Goal: Information Seeking & Learning: Learn about a topic

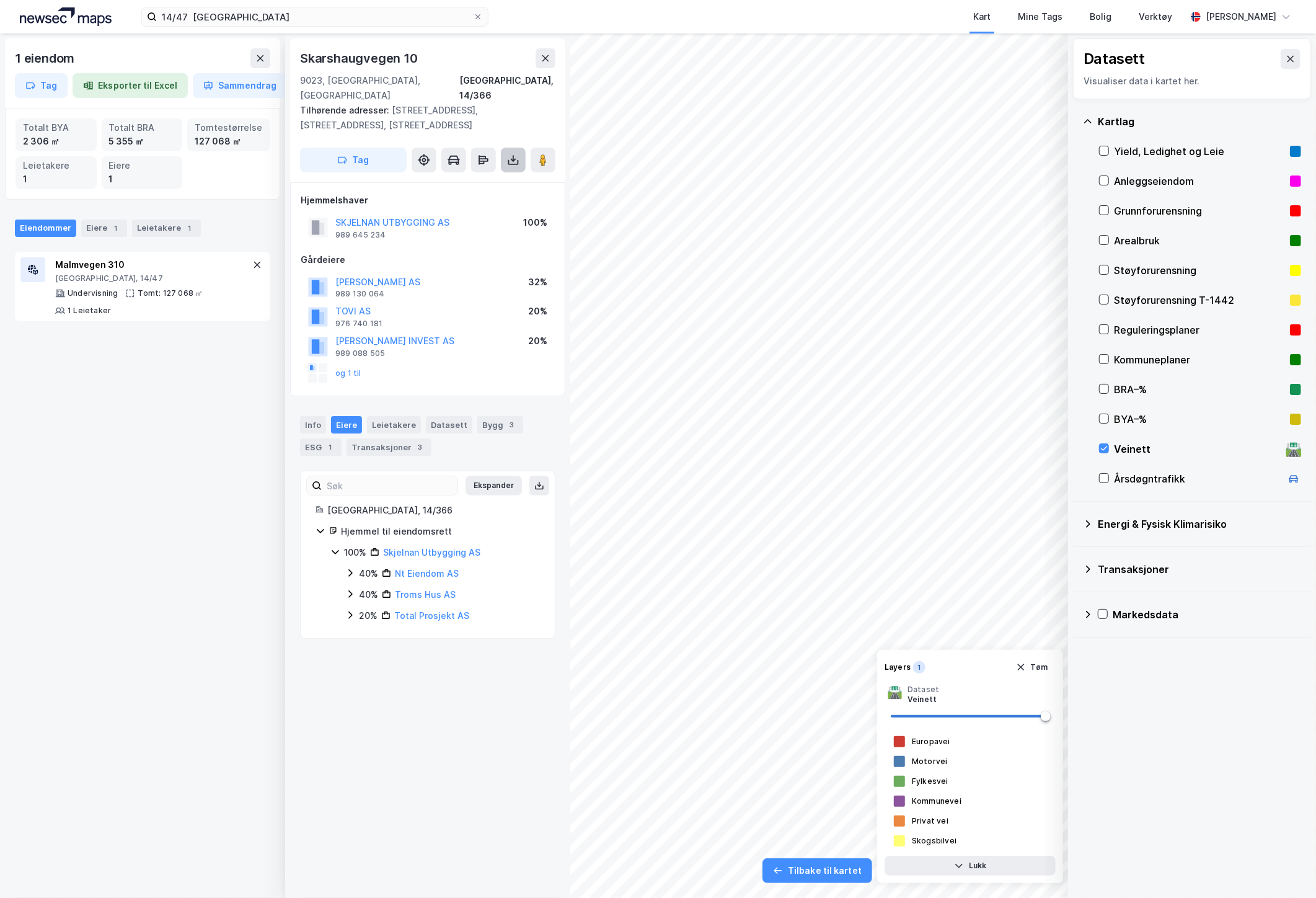
click at [516, 154] on icon at bounding box center [513, 160] width 13 height 13
click at [485, 180] on div "Last ned grunnbok" at bounding box center [452, 184] width 72 height 10
click at [252, 269] on icon at bounding box center [257, 264] width 10 height 10
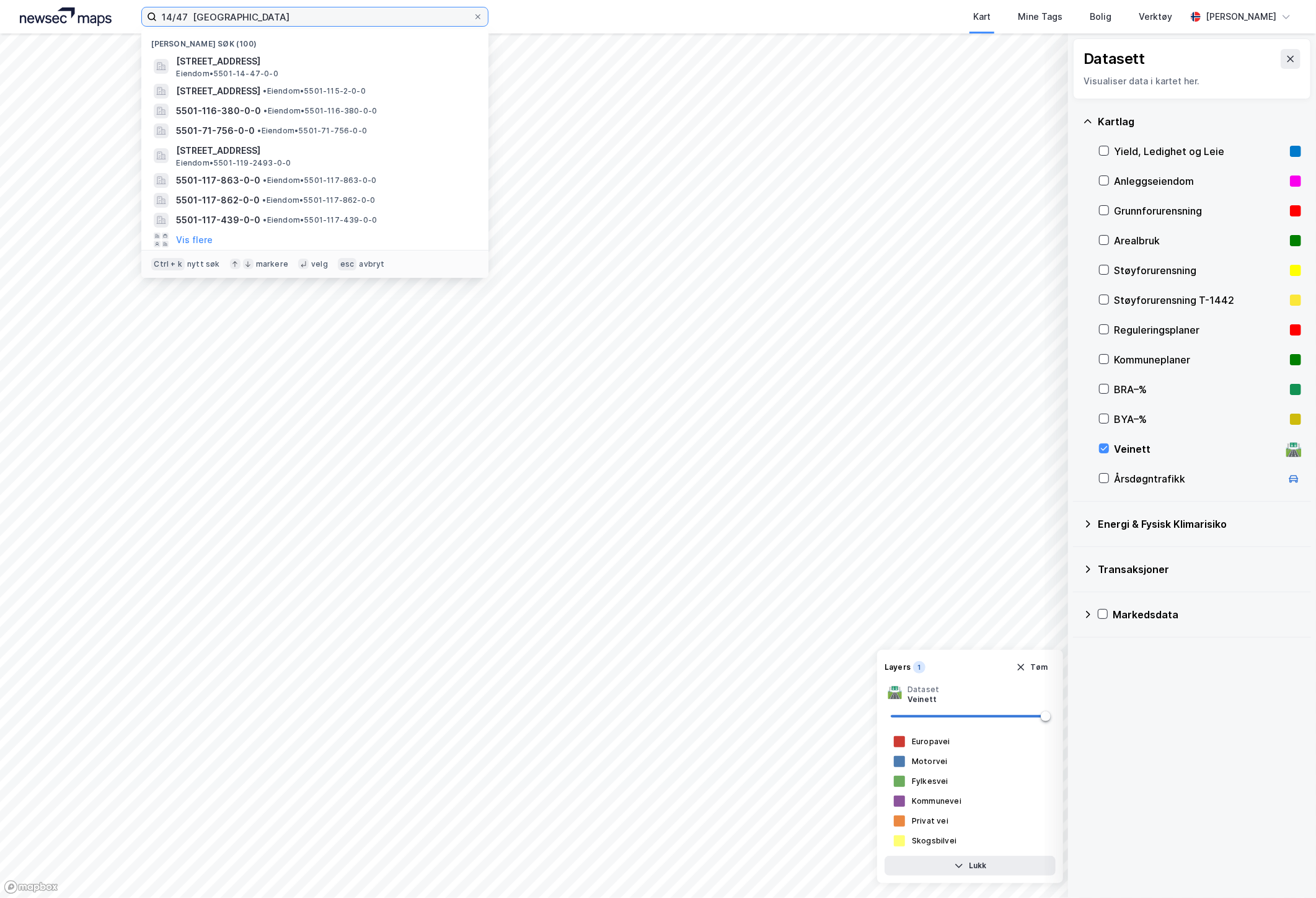
drag, startPoint x: 187, startPoint y: 22, endPoint x: 86, endPoint y: 13, distance: 101.4
click at [86, 13] on div "14/47 tromsø Nylige søk (100) [STREET_ADDRESS] Eiendom • 5501-14-47-0-0 [STREET…" at bounding box center [658, 17] width 1316 height 33
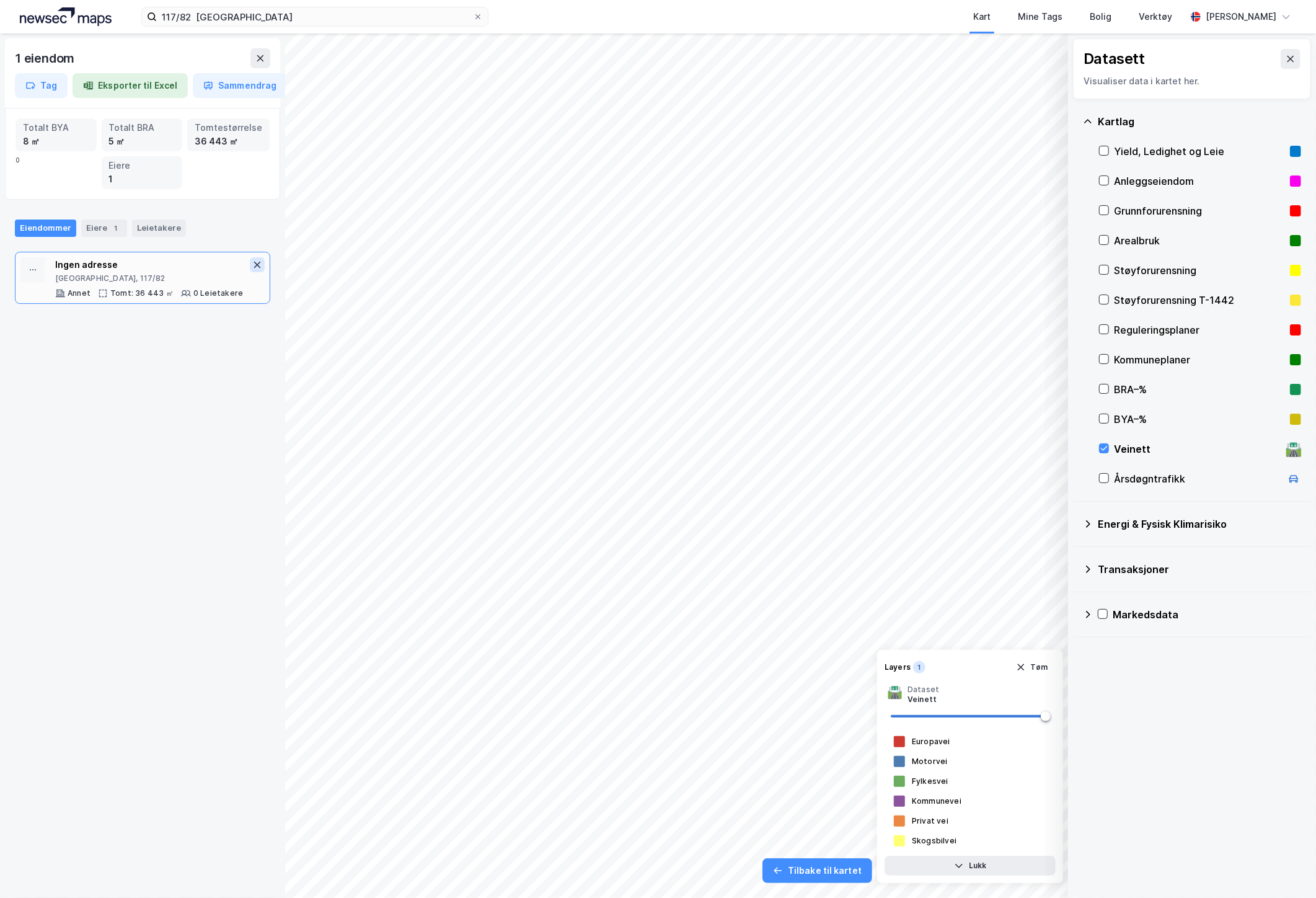
click at [249, 270] on button at bounding box center [257, 265] width 15 height 15
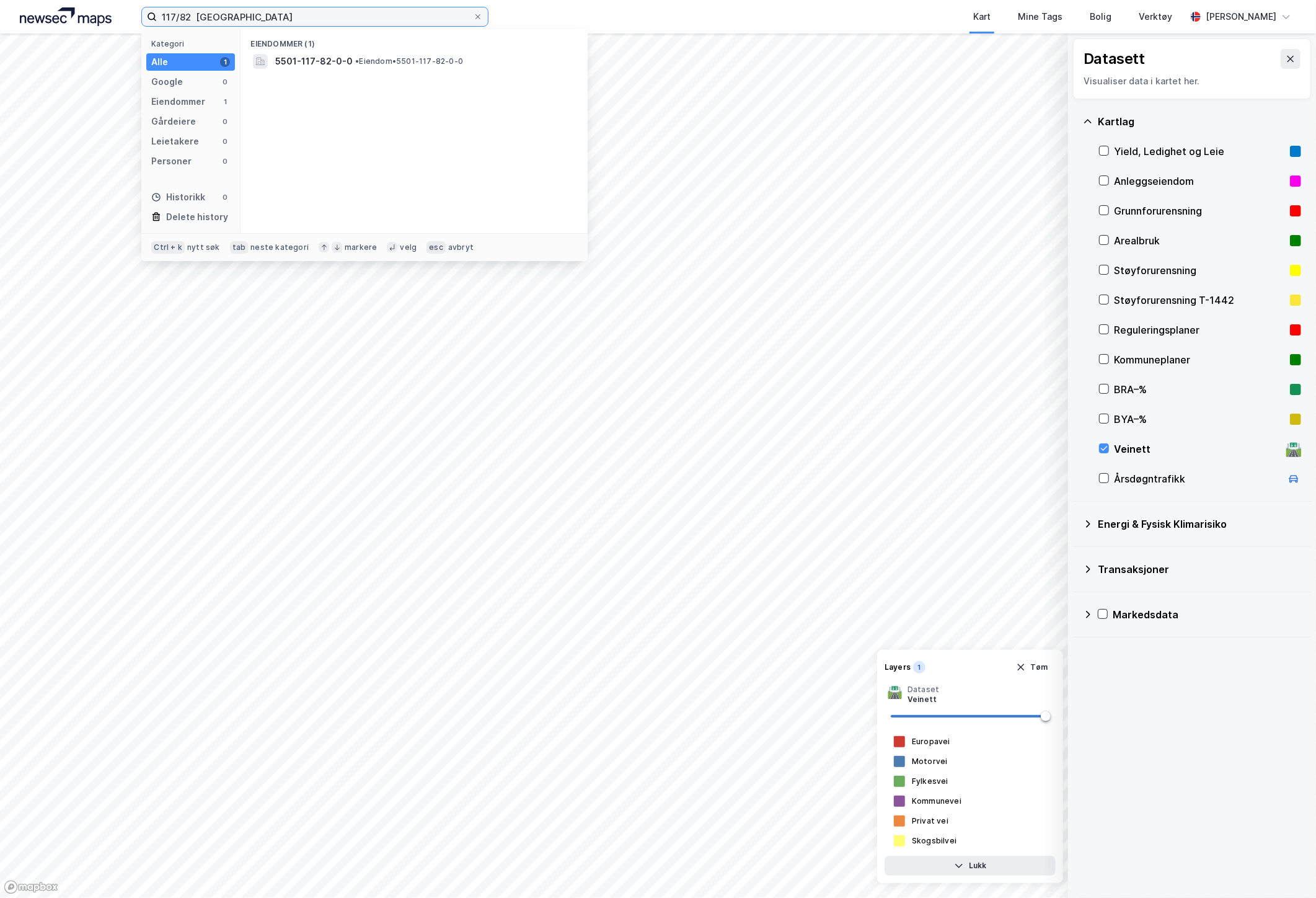
drag, startPoint x: 190, startPoint y: 19, endPoint x: 102, endPoint y: 21, distance: 88.0
click at [102, 21] on div "117/82 tromsø Kategori Alle 1 Google 0 Eiendommer 1 Gårdeiere 0 Leietakere 0 Pe…" at bounding box center [658, 17] width 1316 height 33
click at [448, 71] on div "5501-118-10-0-0 • Eiendom • 5501-118-10-0-0" at bounding box center [414, 61] width 327 height 20
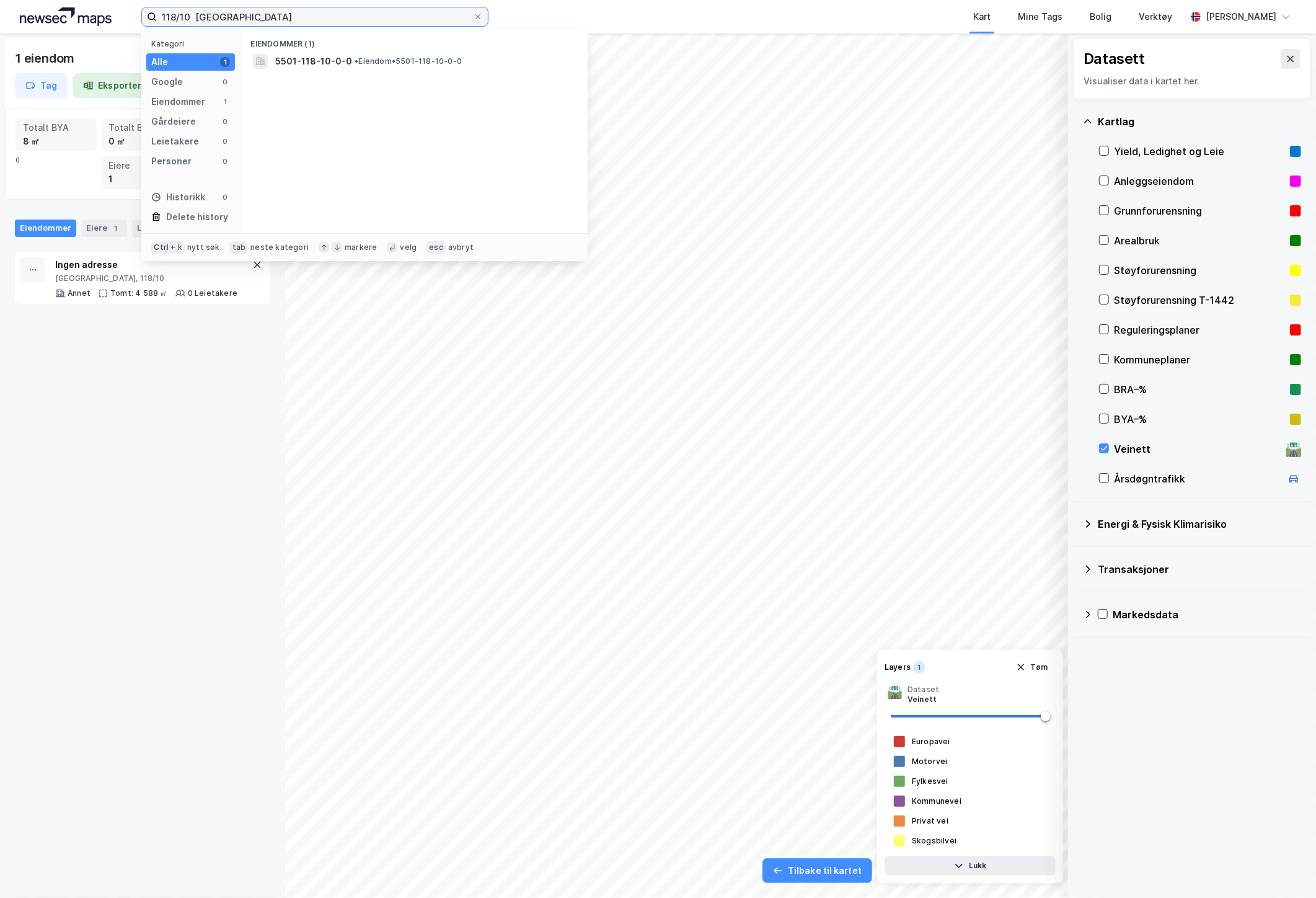
drag, startPoint x: 190, startPoint y: 17, endPoint x: 181, endPoint y: 17, distance: 9.0
click at [181, 17] on input "118/10 [GEOGRAPHIC_DATA]" at bounding box center [315, 17] width 316 height 19
click at [316, 60] on span "5501-118-207-0-0" at bounding box center [317, 61] width 84 height 15
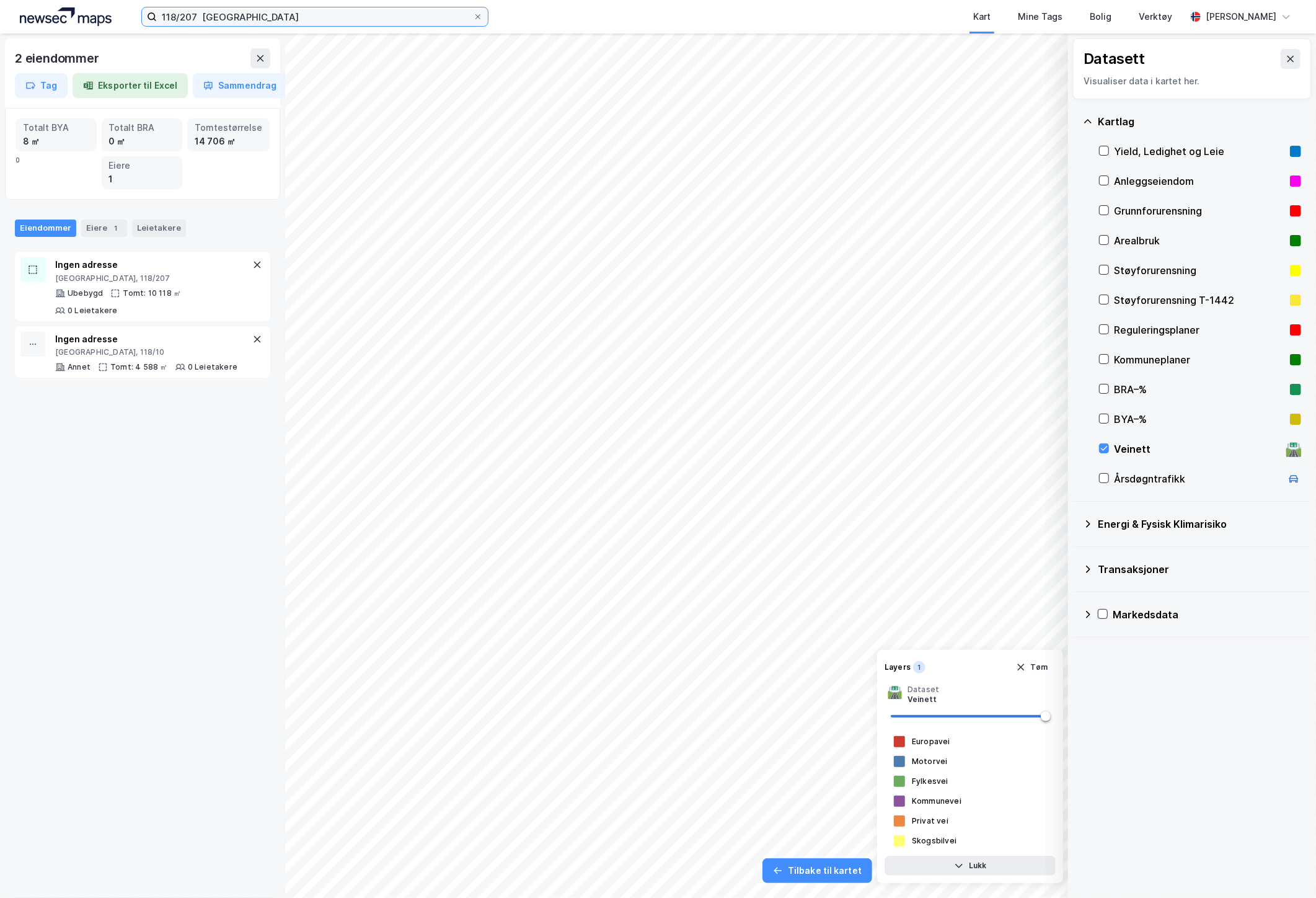
click at [186, 14] on input "118/207 [GEOGRAPHIC_DATA]" at bounding box center [315, 17] width 316 height 19
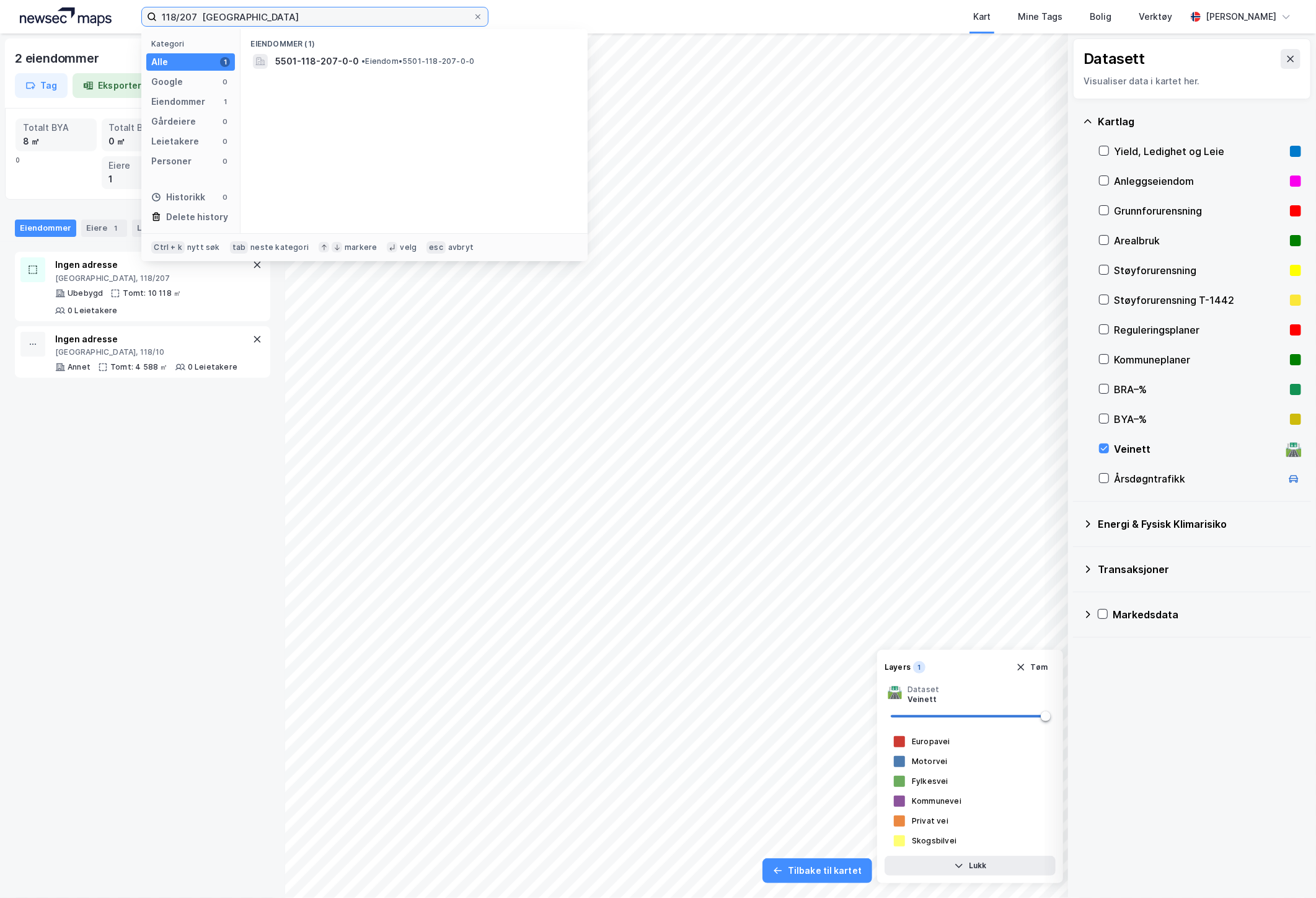
click at [186, 14] on input "118/207 [GEOGRAPHIC_DATA]" at bounding box center [315, 17] width 316 height 19
click at [314, 59] on span "5501-118-532-0-0" at bounding box center [317, 61] width 84 height 15
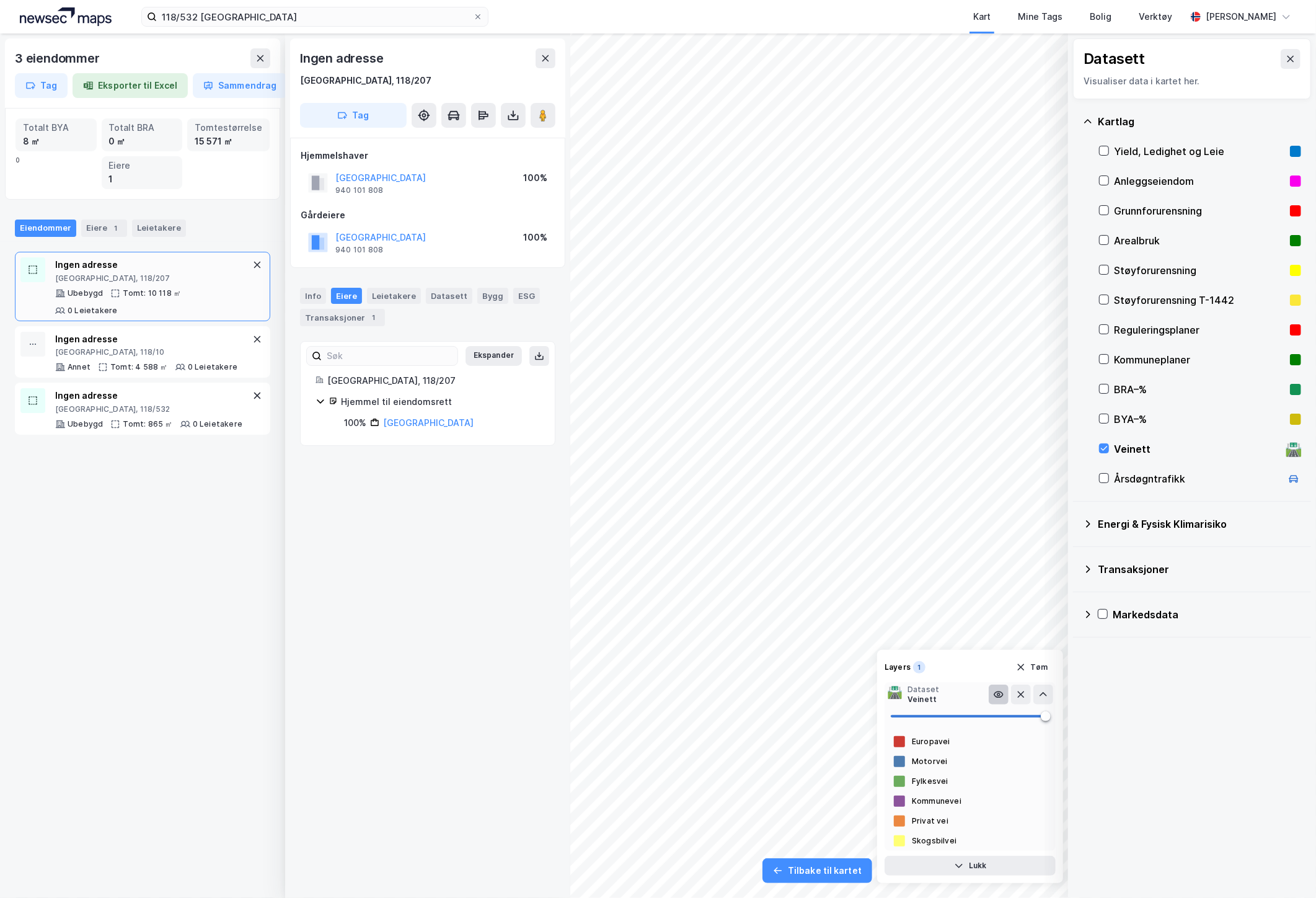
click at [998, 692] on icon at bounding box center [998, 695] width 9 height 5
click at [898, 726] on div at bounding box center [899, 801] width 11 height 11
click at [997, 700] on button at bounding box center [999, 694] width 20 height 20
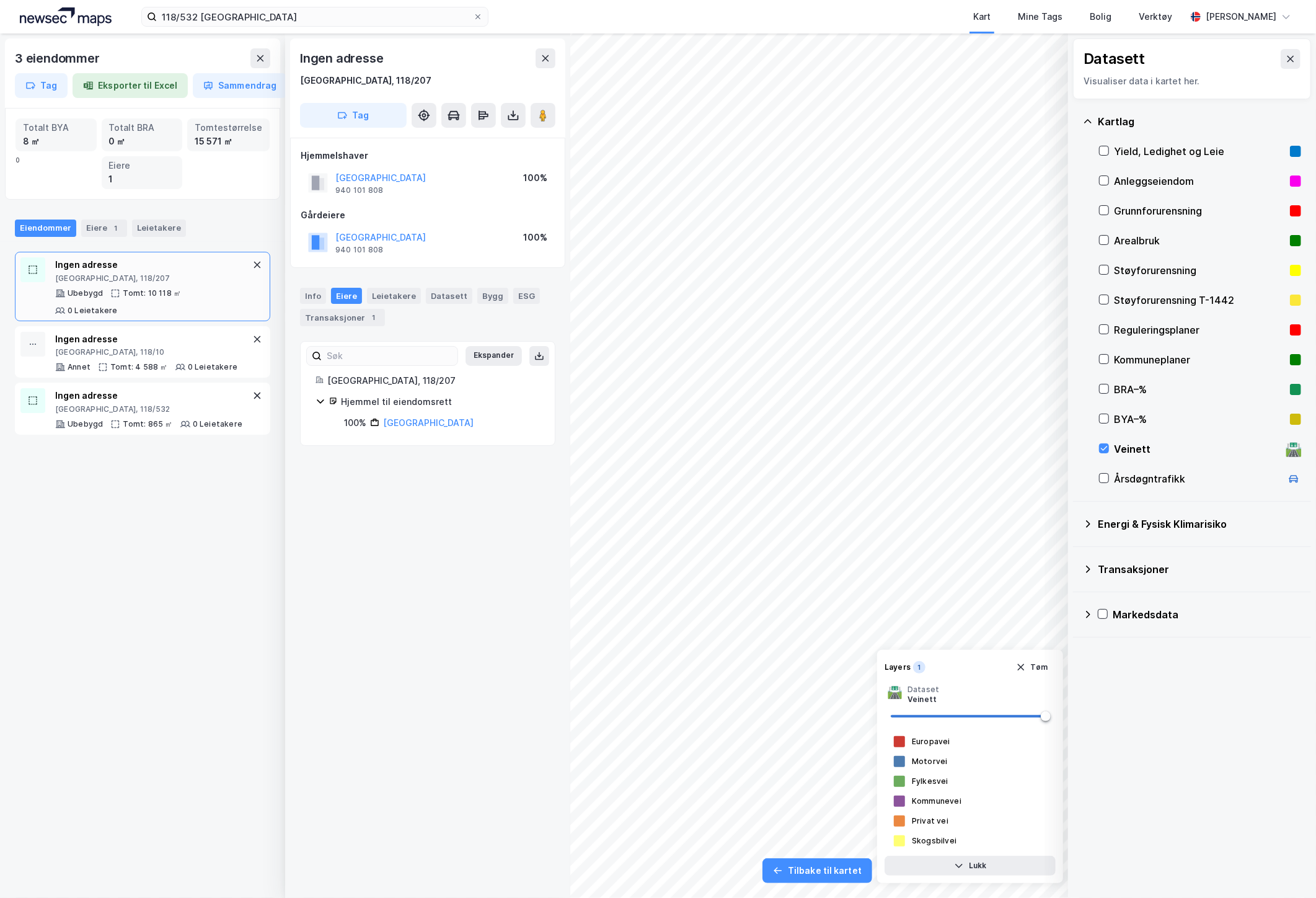
click at [468, 621] on div "Ingen adresse [GEOGRAPHIC_DATA], 118/207 Tag Hjemmelshaver [GEOGRAPHIC_DATA] 94…" at bounding box center [427, 465] width 285 height 864
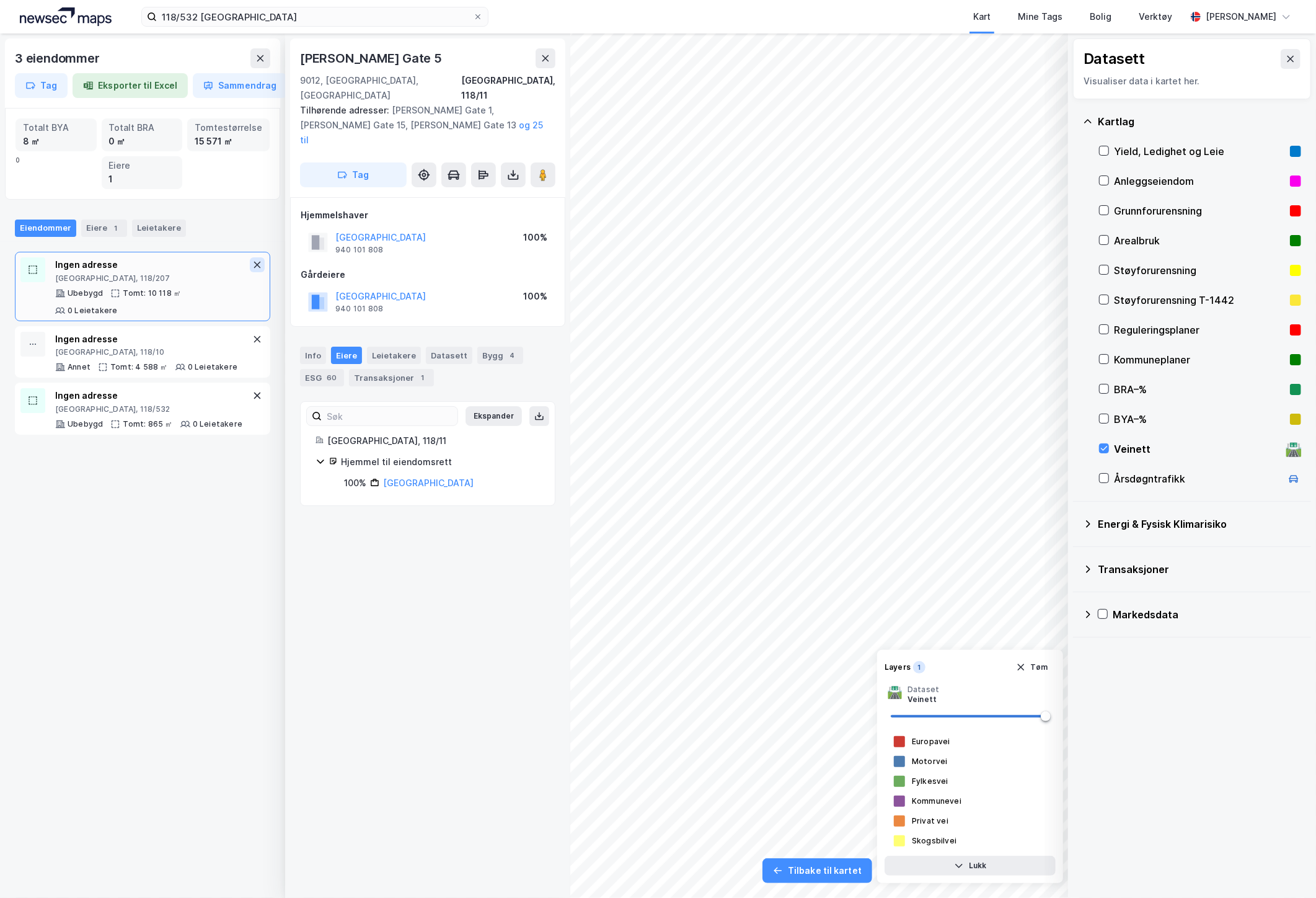
click at [252, 263] on icon at bounding box center [257, 264] width 10 height 10
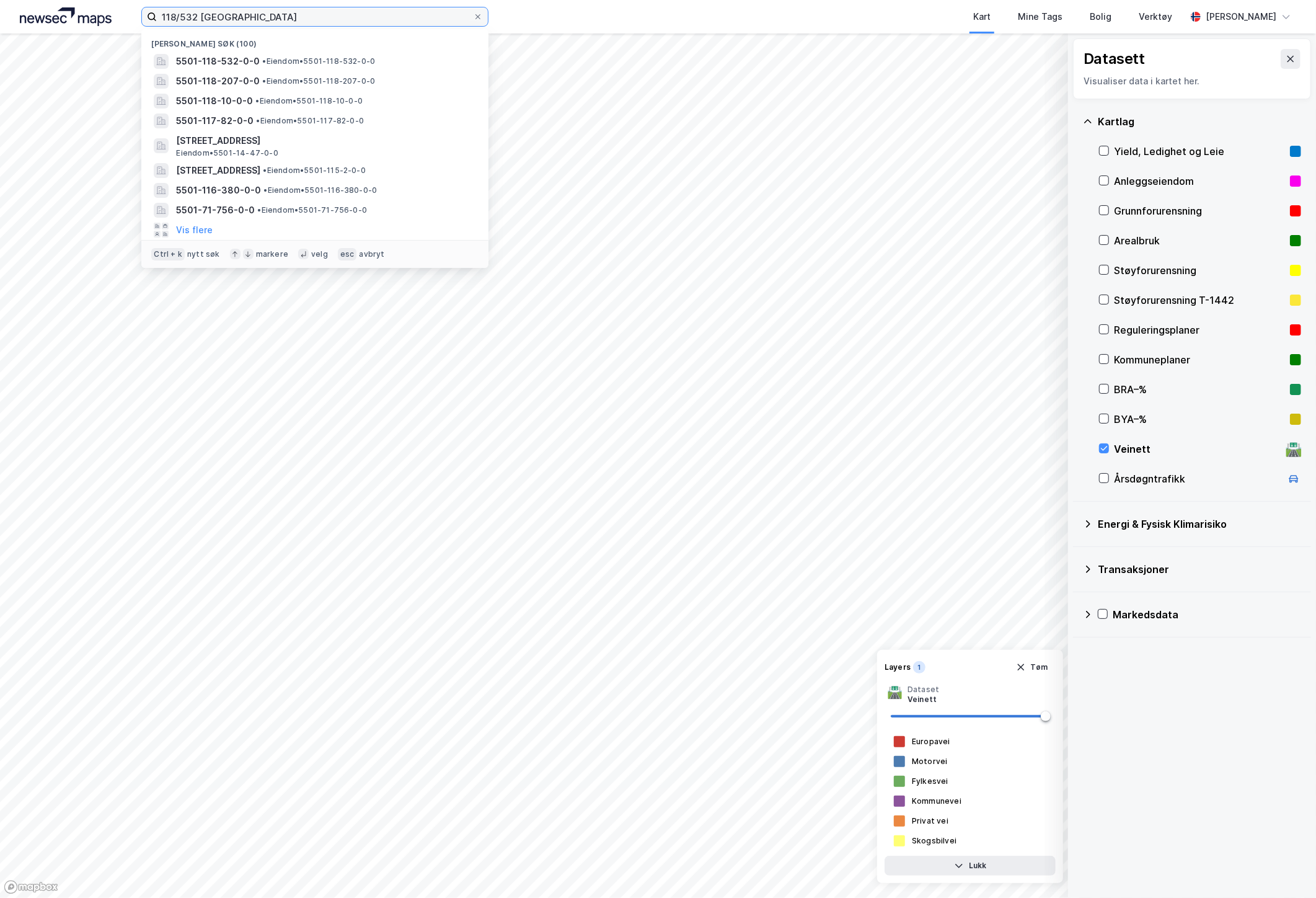
drag, startPoint x: 196, startPoint y: 16, endPoint x: 166, endPoint y: 26, distance: 31.6
click at [166, 26] on label "118/532 [GEOGRAPHIC_DATA]" at bounding box center [315, 17] width 347 height 20
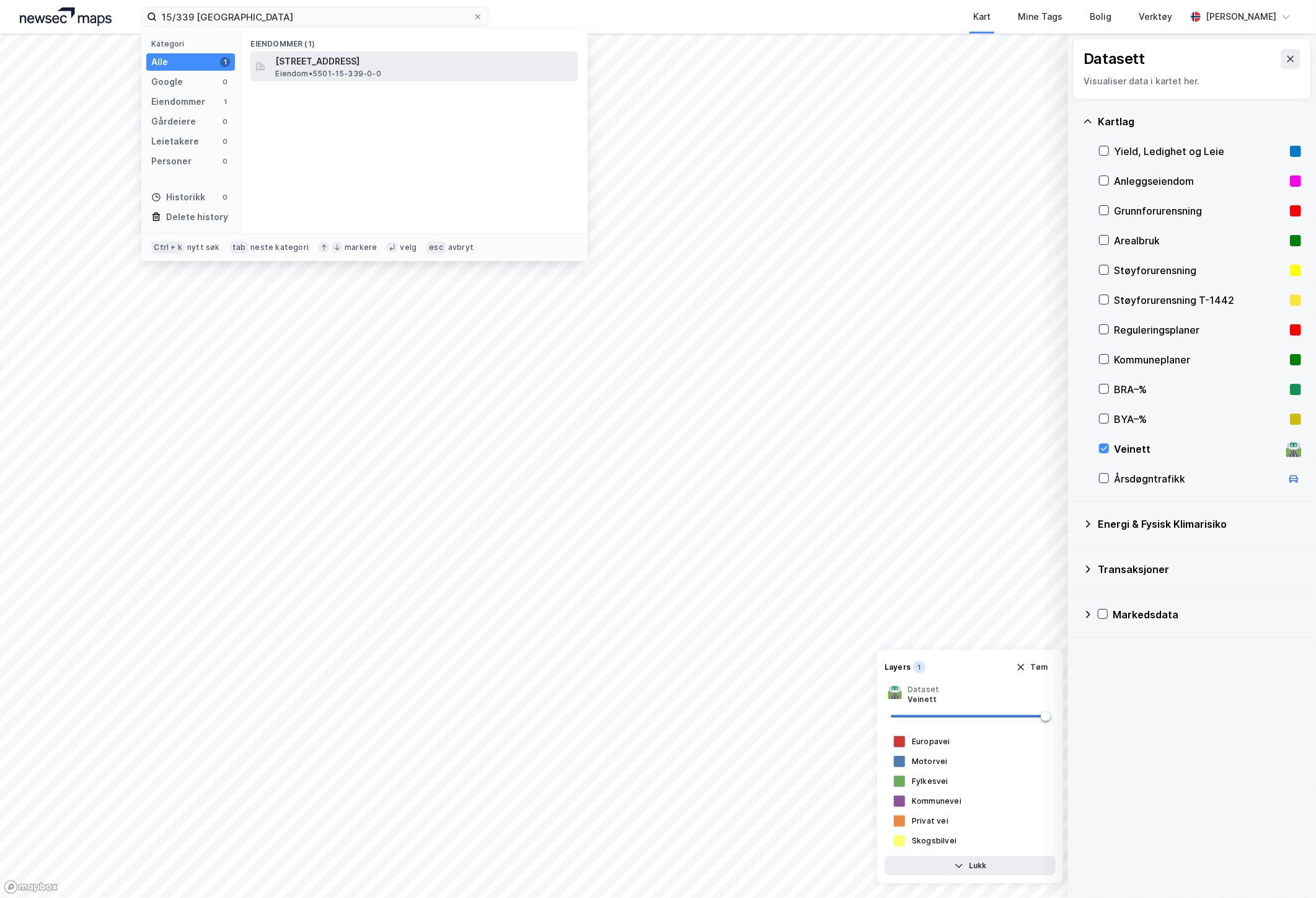
click at [335, 66] on span "[STREET_ADDRESS]" at bounding box center [424, 61] width 297 height 15
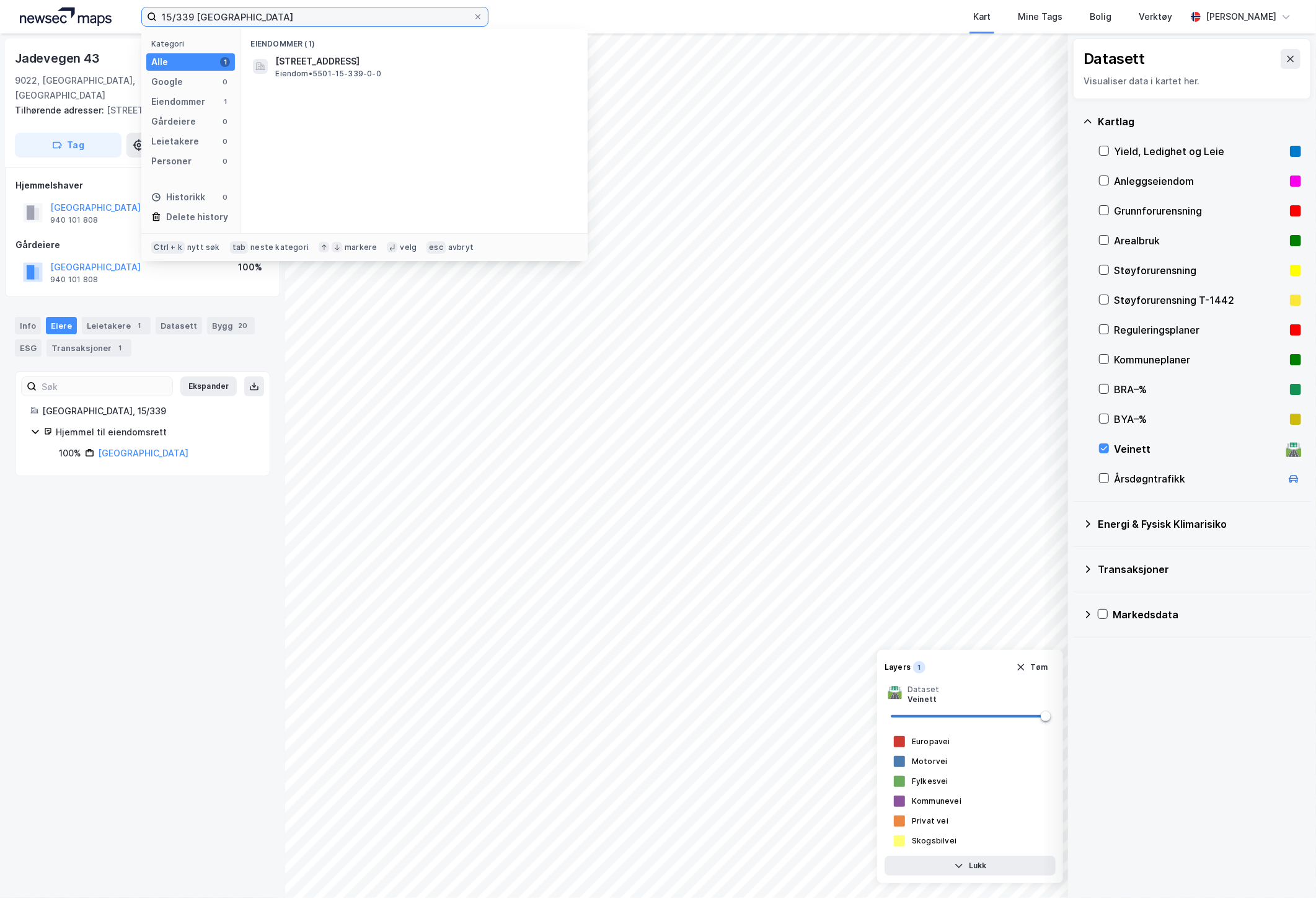
drag, startPoint x: 246, startPoint y: 16, endPoint x: 176, endPoint y: 25, distance: 70.6
click at [176, 25] on input "15/339 [GEOGRAPHIC_DATA]" at bounding box center [315, 17] width 316 height 19
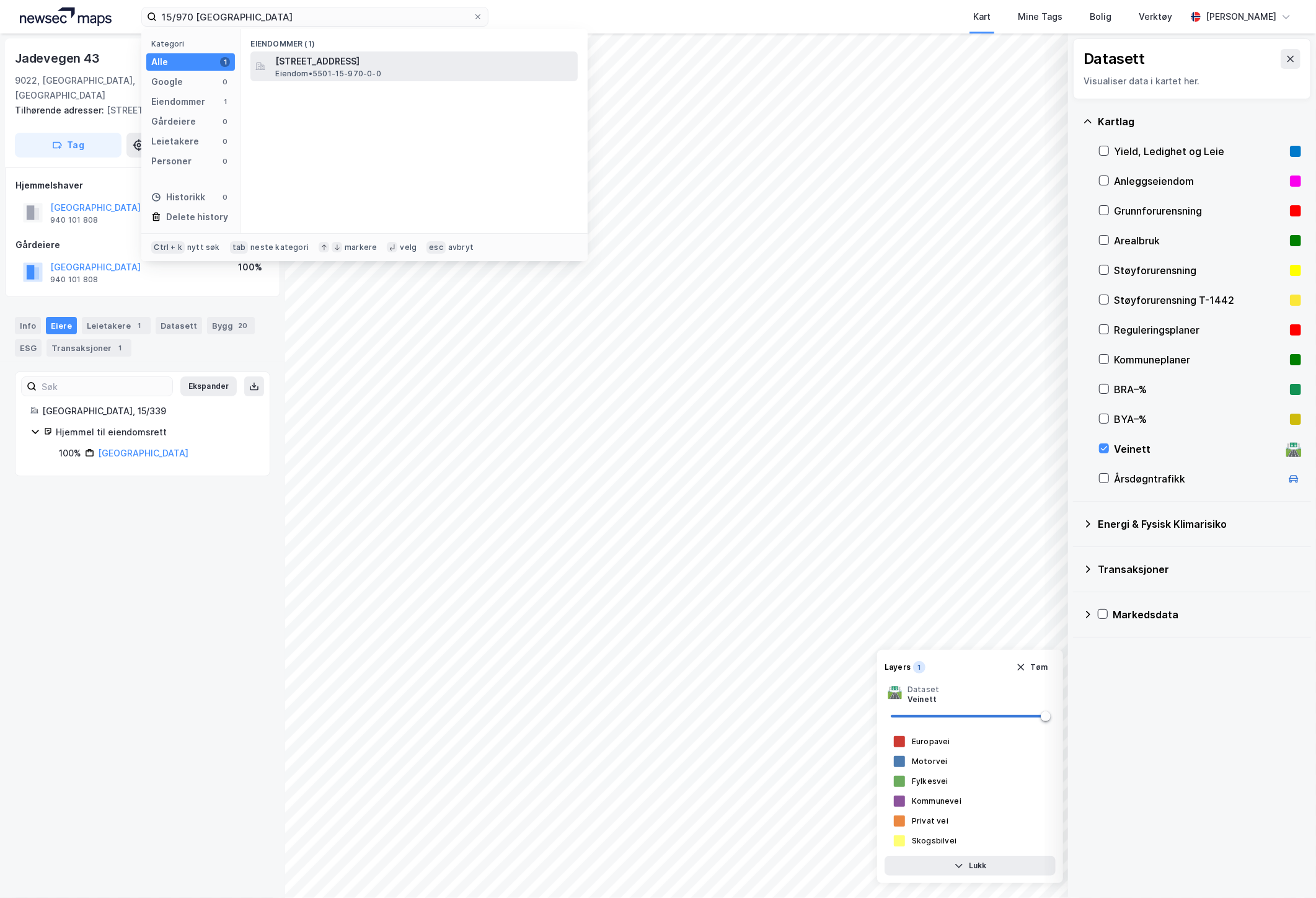
click at [381, 59] on span "[STREET_ADDRESS]" at bounding box center [424, 61] width 297 height 15
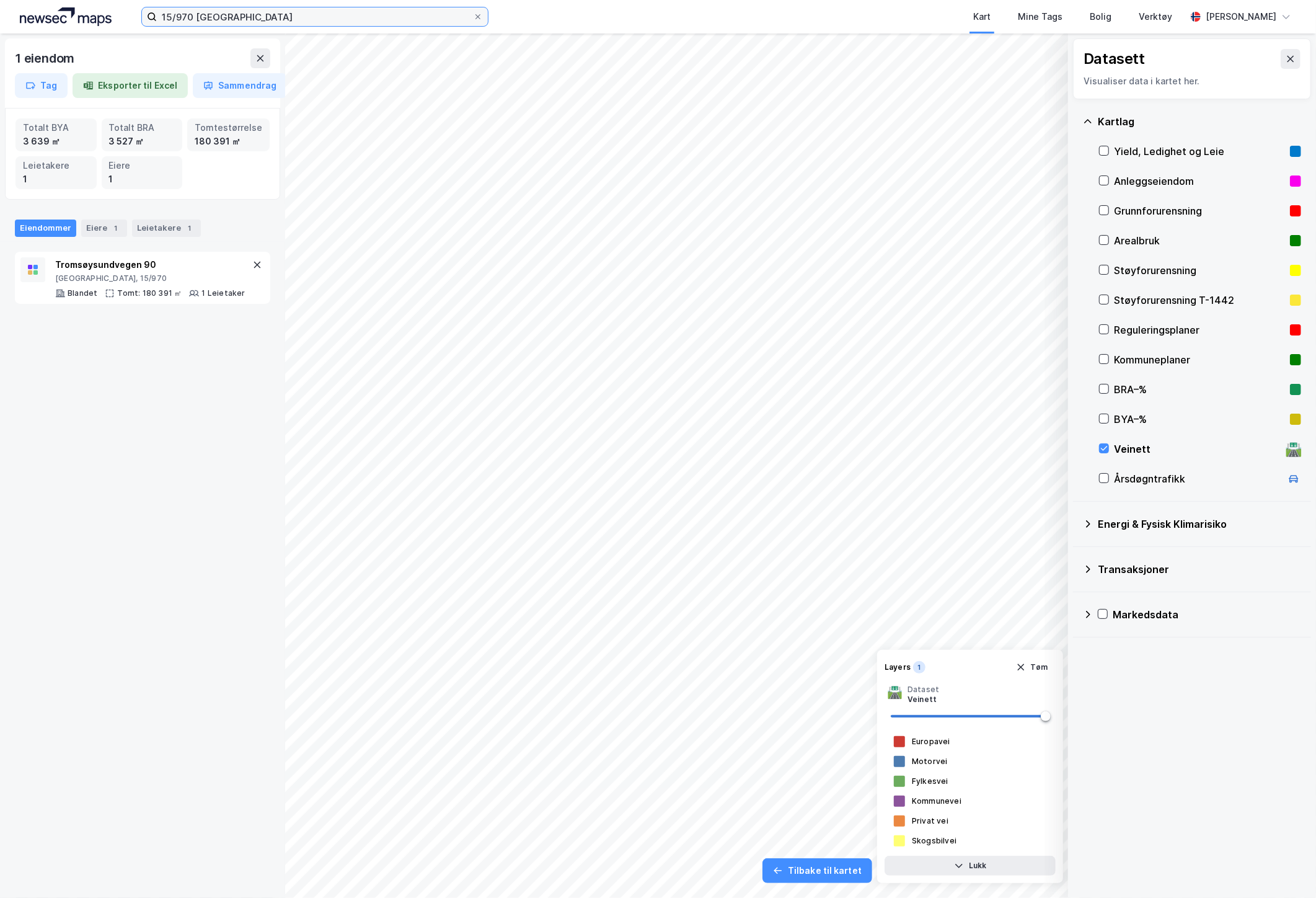
click at [186, 14] on input "15/970 [GEOGRAPHIC_DATA]" at bounding box center [315, 17] width 316 height 19
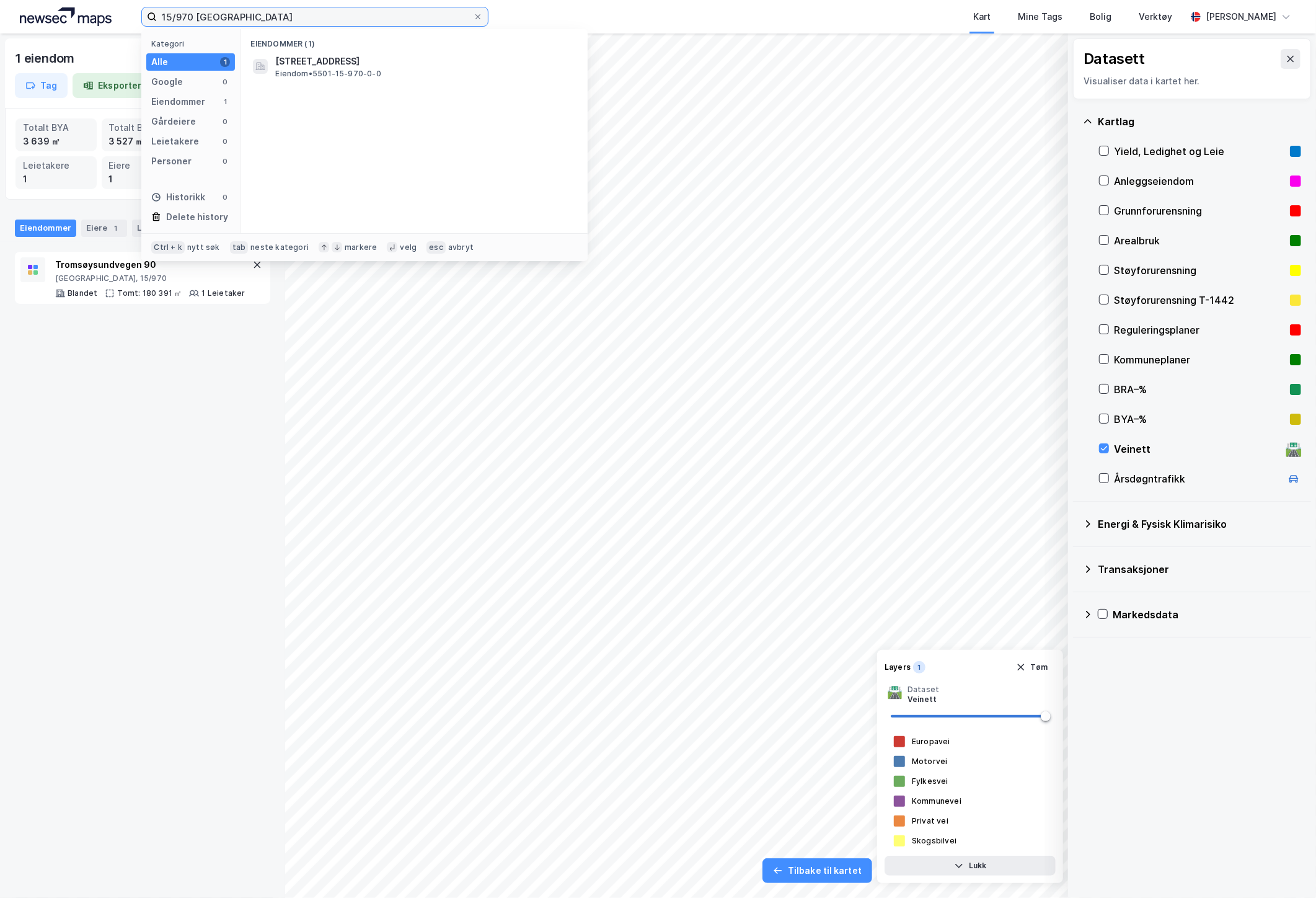
click at [186, 14] on input "15/970 [GEOGRAPHIC_DATA]" at bounding box center [315, 17] width 316 height 19
click at [277, 64] on span "5501-15-1584-0-0" at bounding box center [317, 61] width 84 height 15
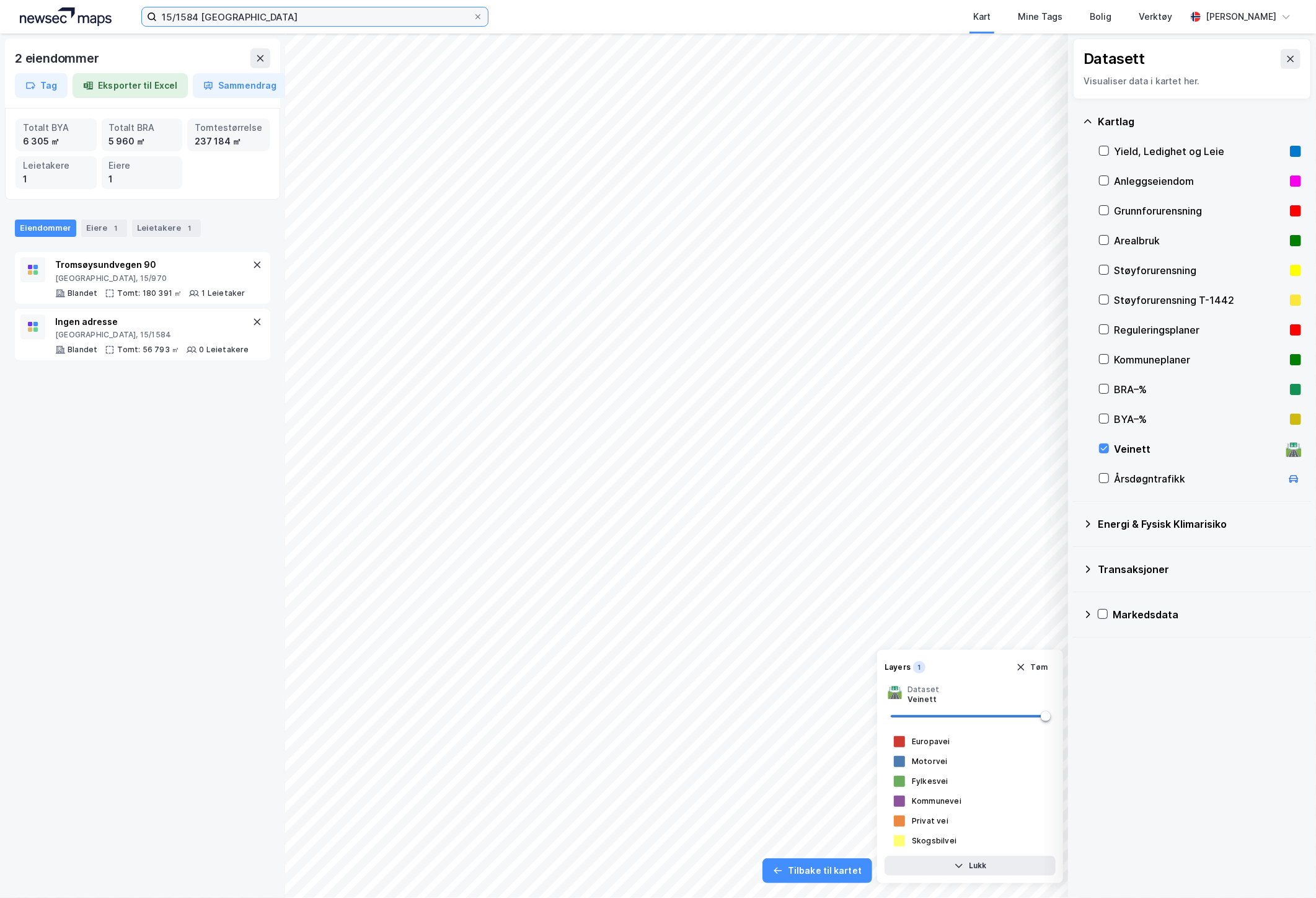
click at [187, 19] on input "15/1584 [GEOGRAPHIC_DATA]" at bounding box center [315, 17] width 316 height 19
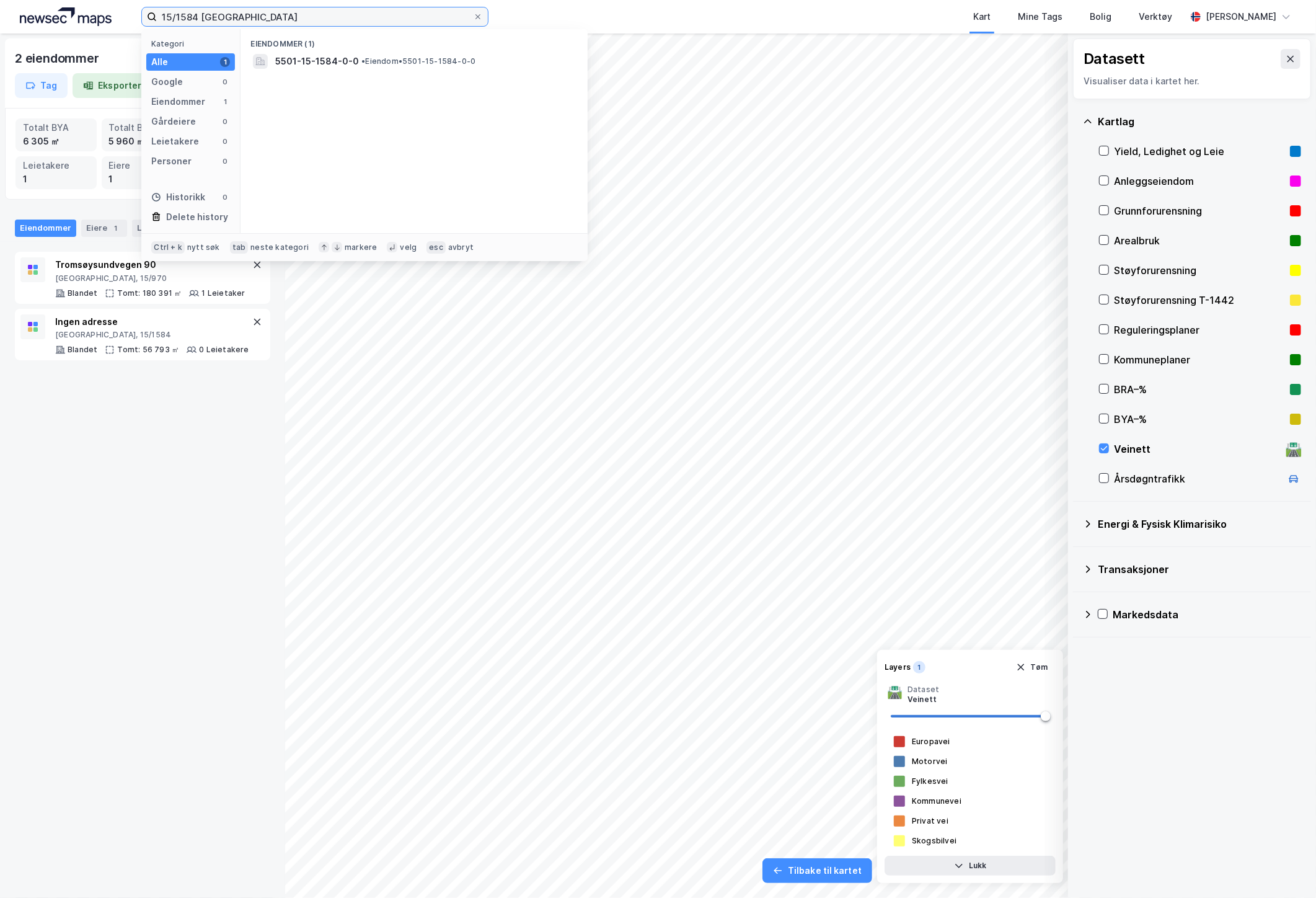
click at [187, 19] on input "15/1584 [GEOGRAPHIC_DATA]" at bounding box center [315, 17] width 316 height 19
click at [317, 65] on span "[STREET_ADDRESS]" at bounding box center [424, 61] width 297 height 15
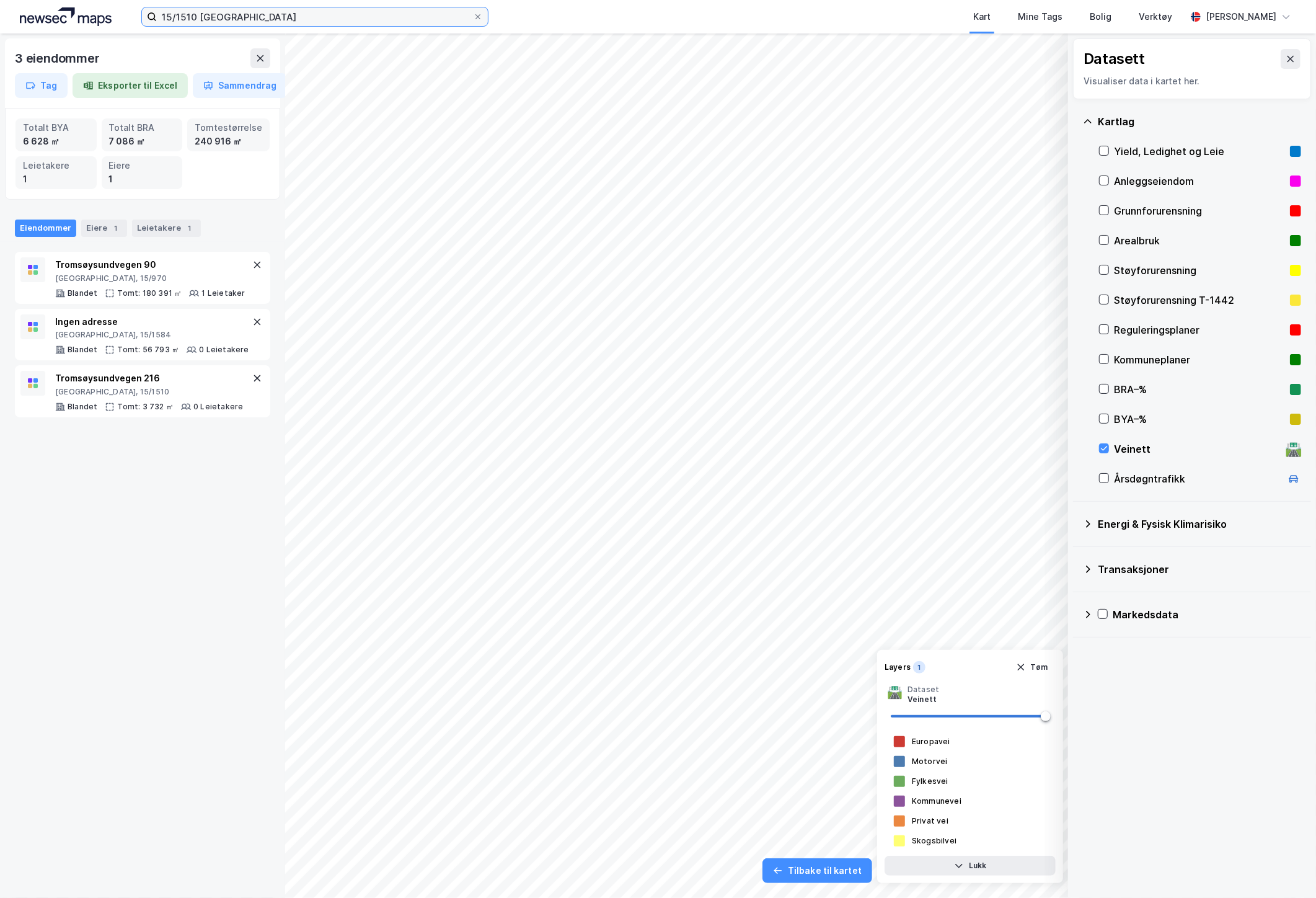
click at [190, 17] on input "15/1510 [GEOGRAPHIC_DATA]" at bounding box center [315, 17] width 316 height 19
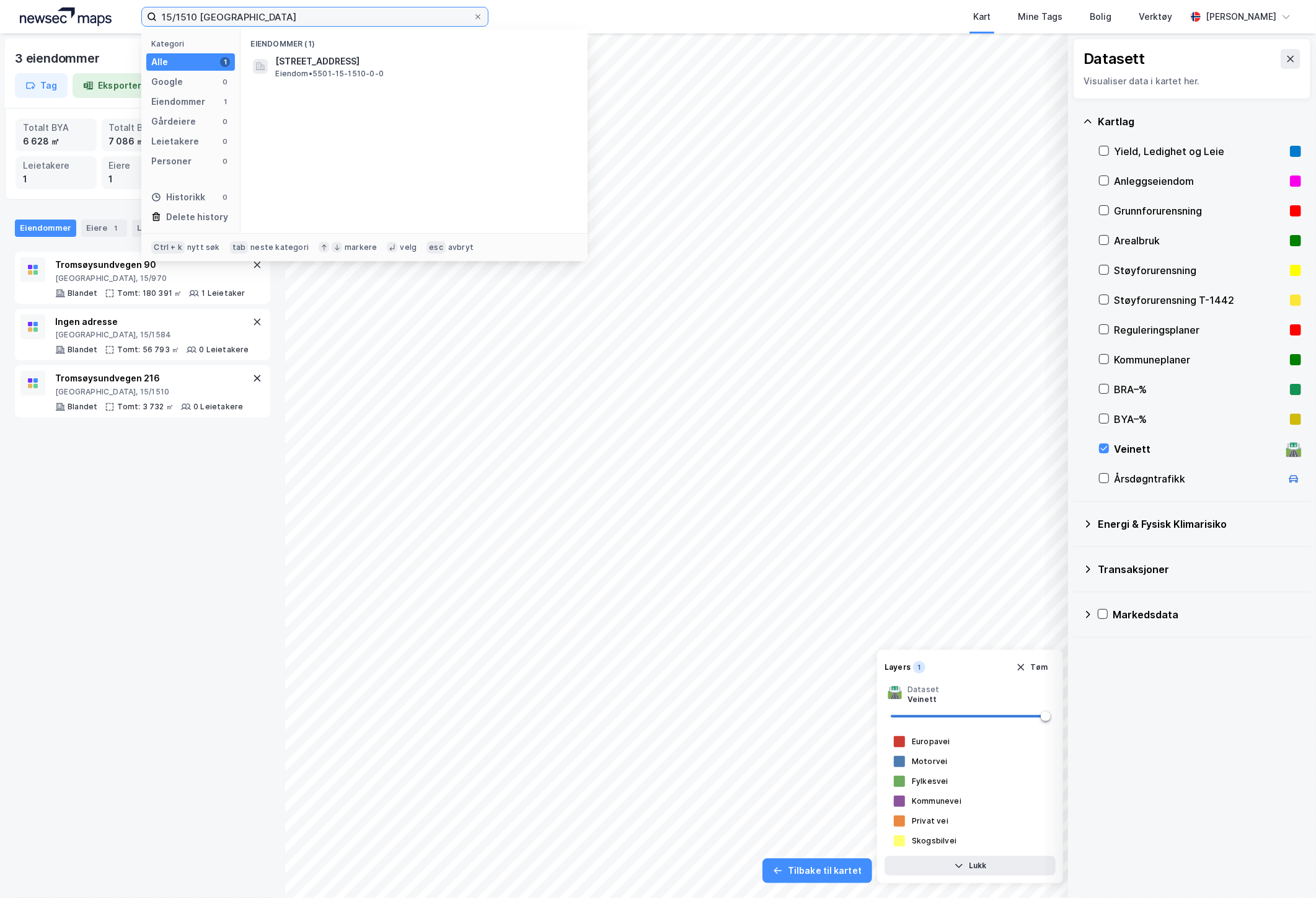
click at [190, 17] on input "15/1510 [GEOGRAPHIC_DATA]" at bounding box center [315, 17] width 316 height 19
click at [324, 63] on span "5501-15-46-0-0" at bounding box center [312, 61] width 74 height 15
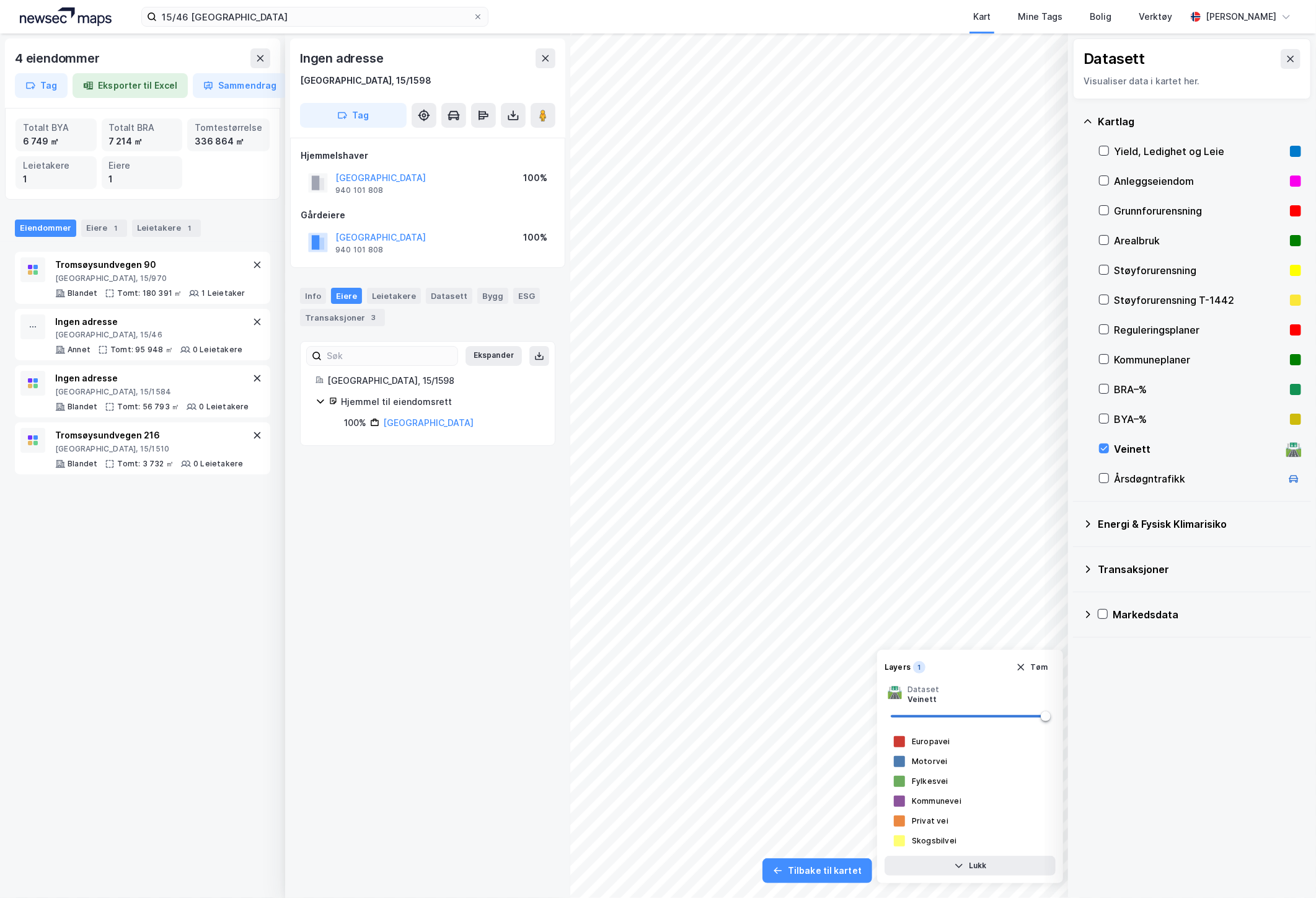
click at [388, 54] on div "4 eiendommer Tag Eksporter til Excel Sammendrag Totalt BYA 6 749 ㎡ Totalt BRA 7…" at bounding box center [658, 465] width 1316 height 864
click at [252, 267] on icon at bounding box center [257, 264] width 10 height 10
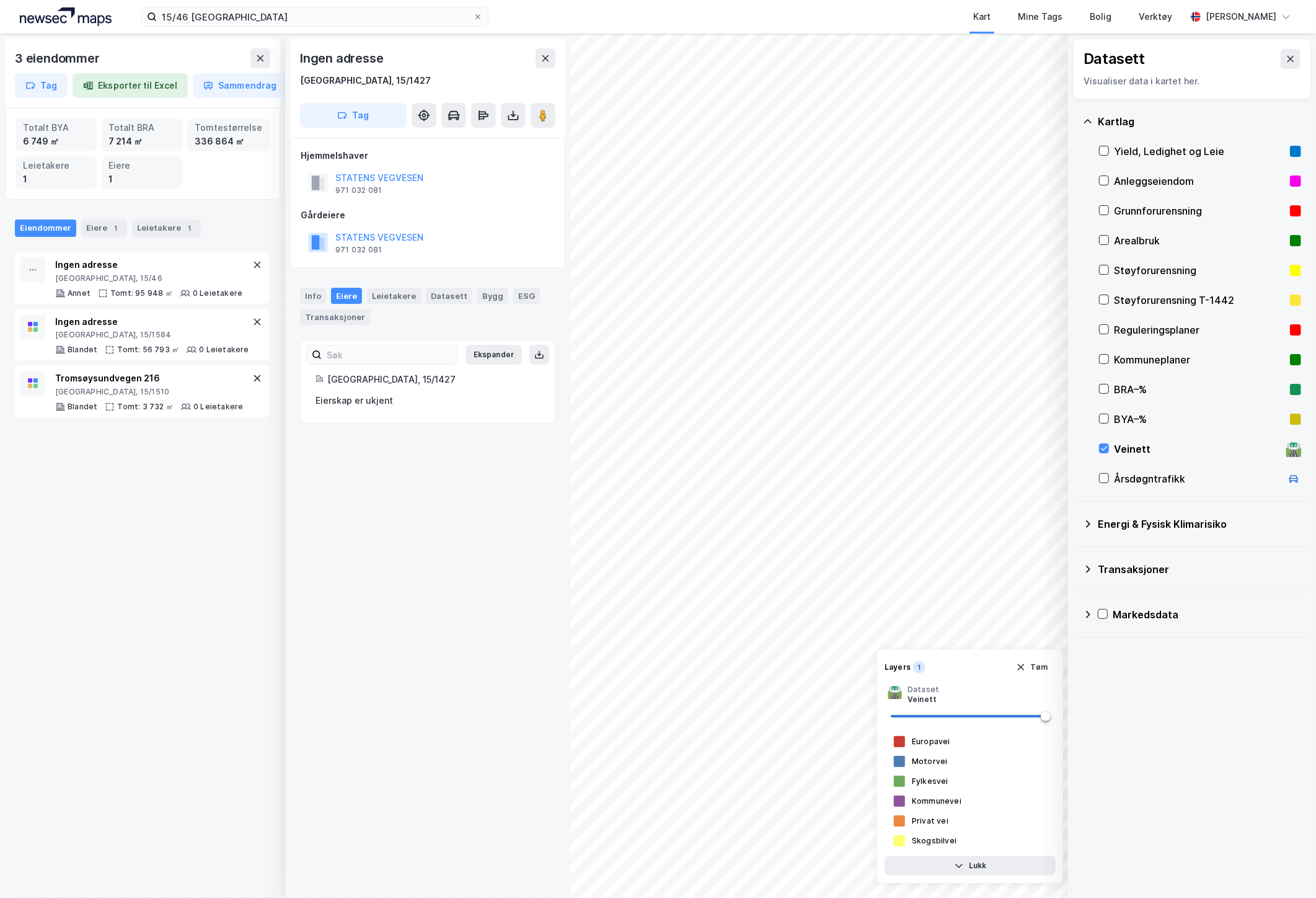
click at [252, 267] on icon at bounding box center [257, 264] width 10 height 10
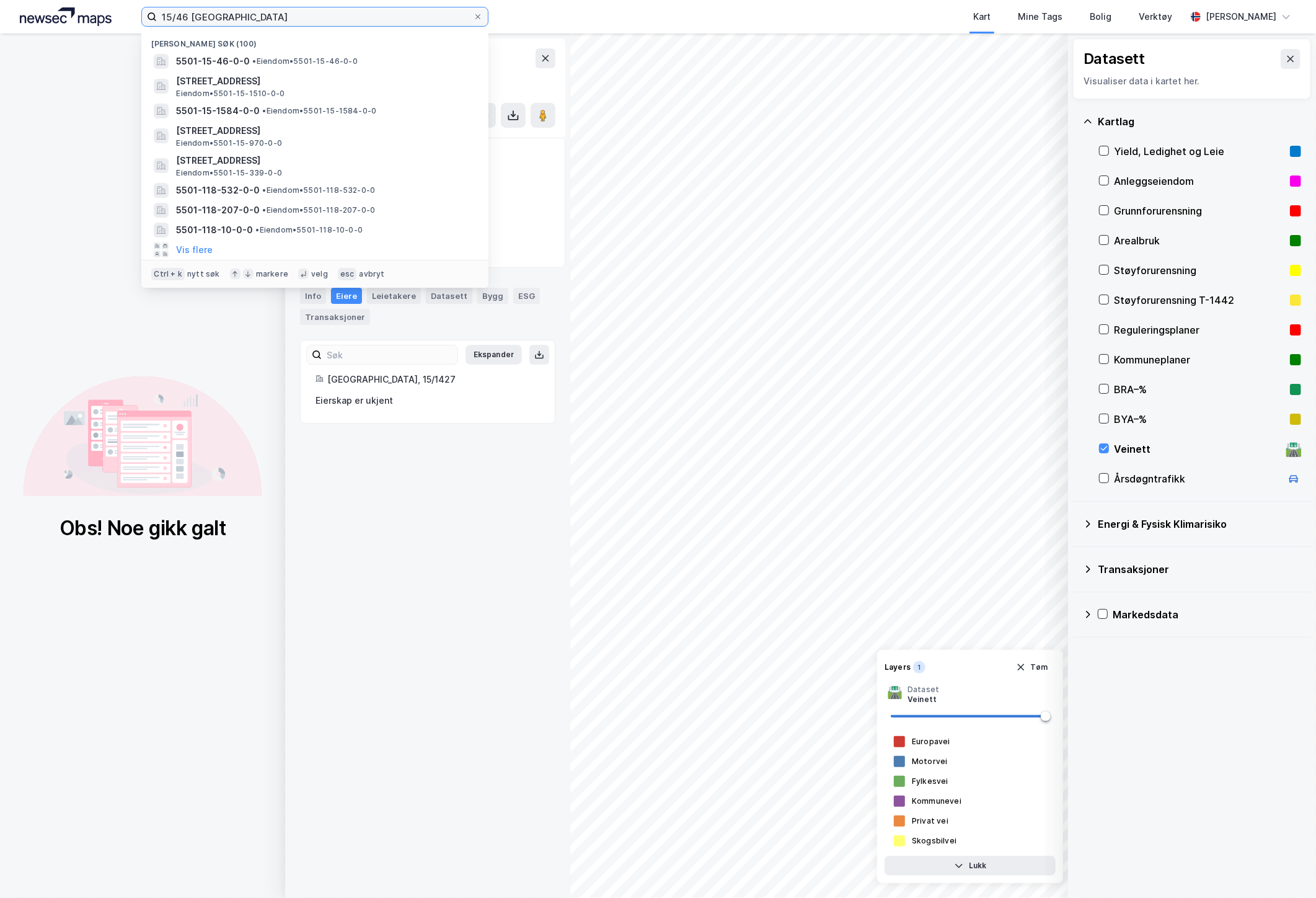
drag, startPoint x: 186, startPoint y: 20, endPoint x: 110, endPoint y: 21, distance: 76.0
click at [110, 21] on div "15/46 tromsø Nylige søk [PHONE_NUMBER] • Eiendom • 5501-15-46-0-0 [STREET_ADDRE…" at bounding box center [658, 17] width 1316 height 33
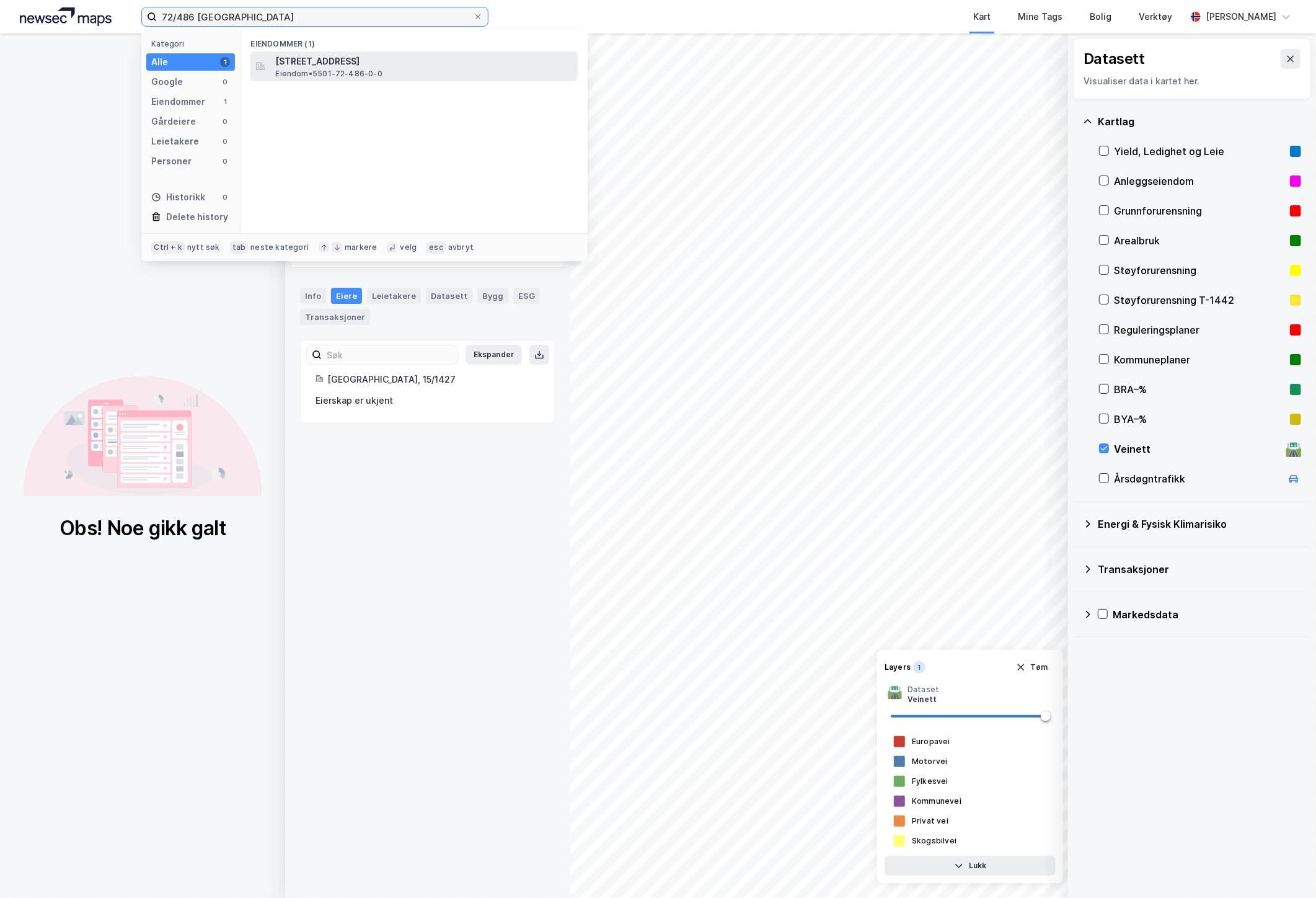
type input "72/486 [GEOGRAPHIC_DATA]"
click at [441, 59] on span "[STREET_ADDRESS]" at bounding box center [424, 61] width 297 height 15
